Goal: Information Seeking & Learning: Understand process/instructions

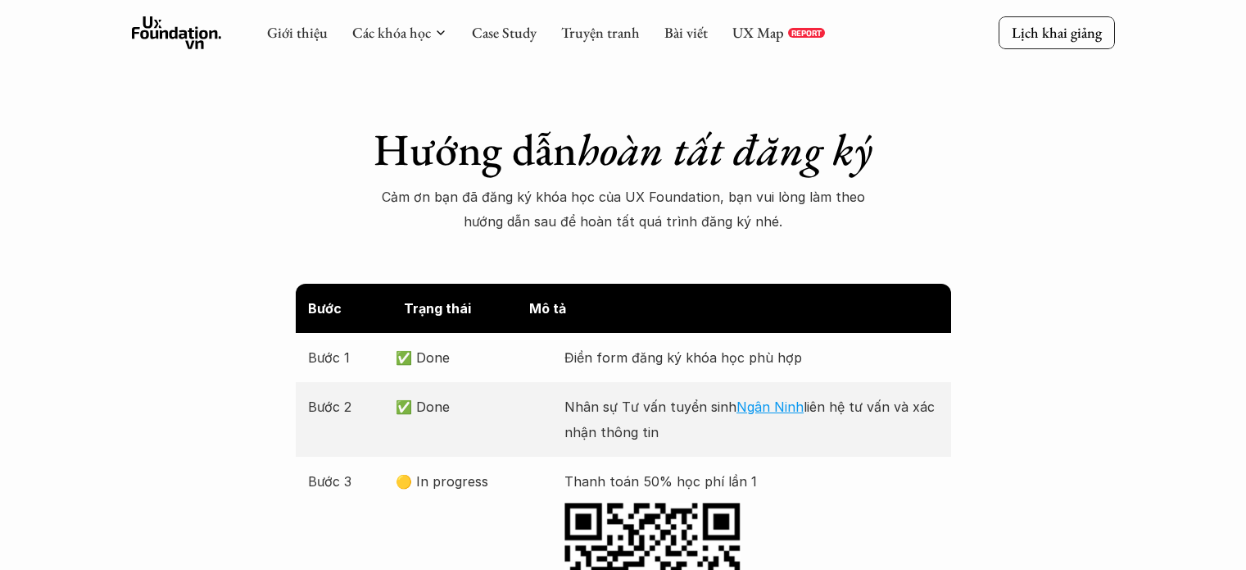
scroll to position [349, 0]
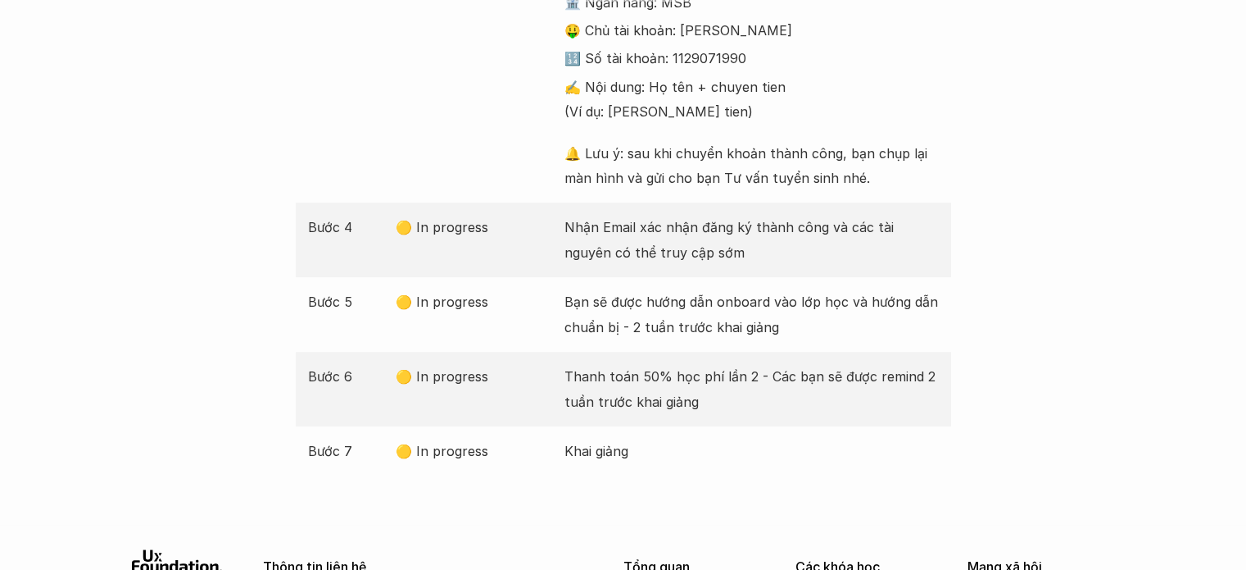
scroll to position [754, 0]
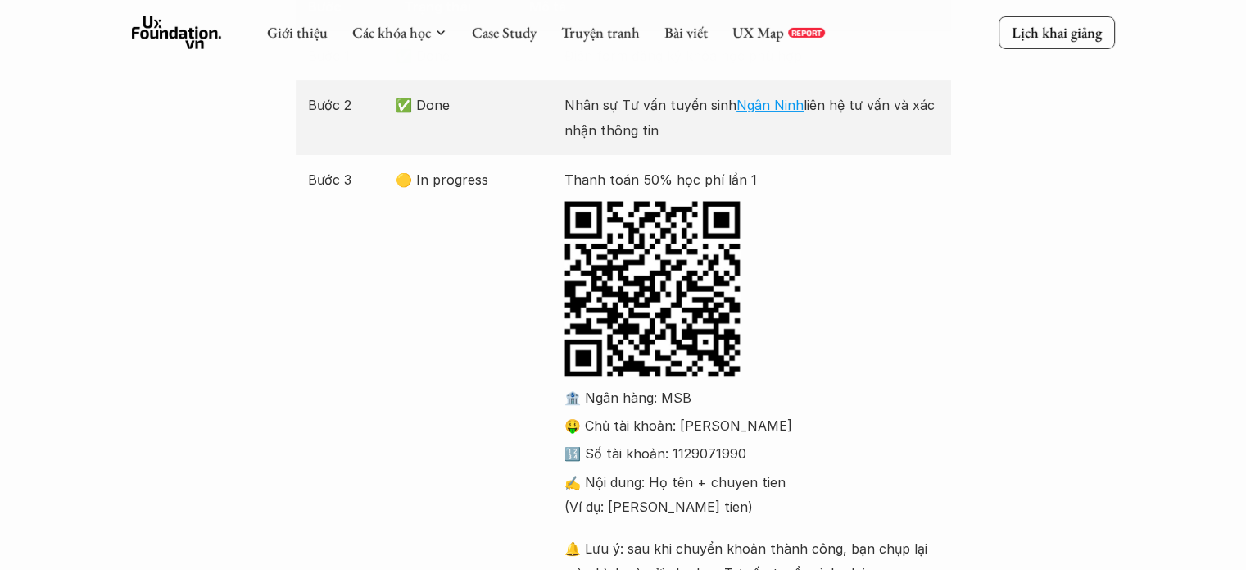
scroll to position [504, 0]
